Goal: Task Accomplishment & Management: Complete application form

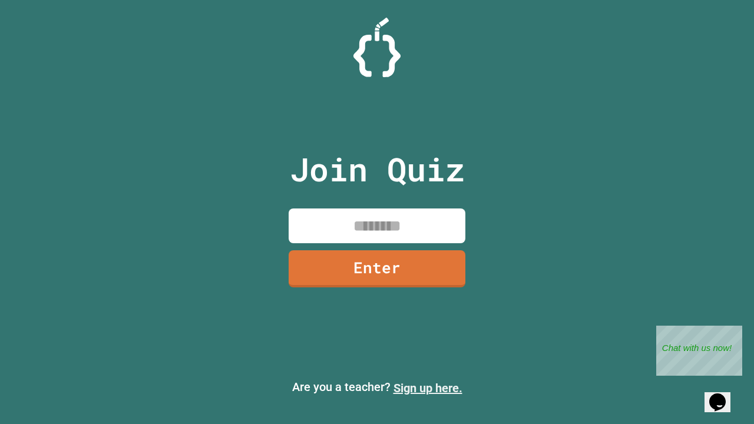
click at [427, 388] on link "Sign up here." at bounding box center [427, 388] width 69 height 14
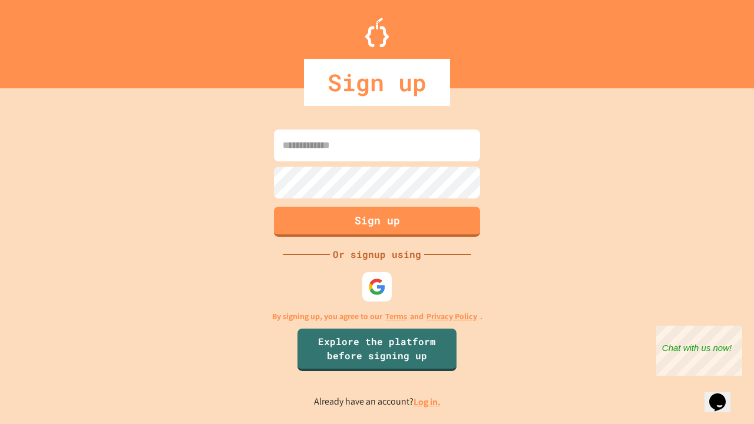
click at [427, 402] on link "Log in." at bounding box center [426, 402] width 27 height 12
